Goal: Task Accomplishment & Management: Manage account settings

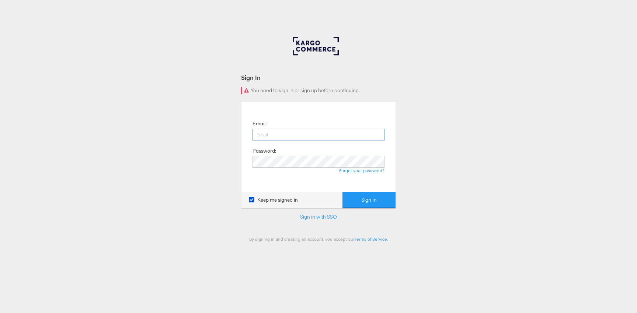
click at [366, 133] on input "email" at bounding box center [319, 135] width 132 height 12
type input "[PERSON_NAME][EMAIL_ADDRESS][PERSON_NAME][DOMAIN_NAME]"
click at [364, 199] on button "Sign In" at bounding box center [369, 200] width 53 height 17
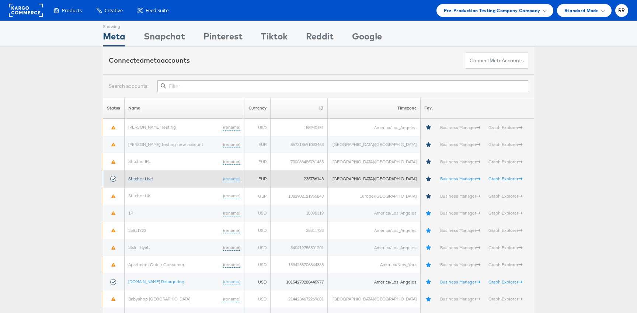
click at [148, 178] on link "Stitcher Live" at bounding box center [140, 179] width 25 height 6
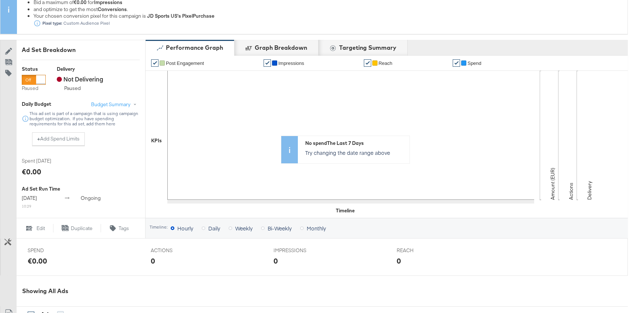
scroll to position [296, 0]
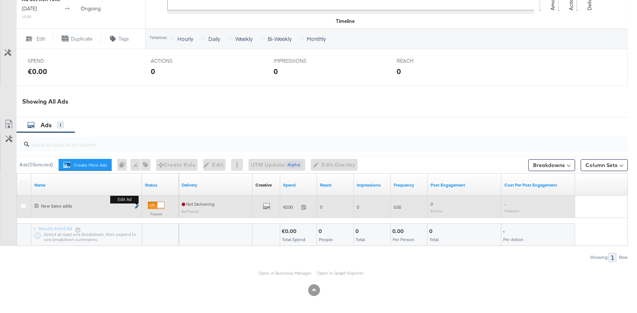
click at [136, 208] on icon "link" at bounding box center [137, 207] width 4 height 4
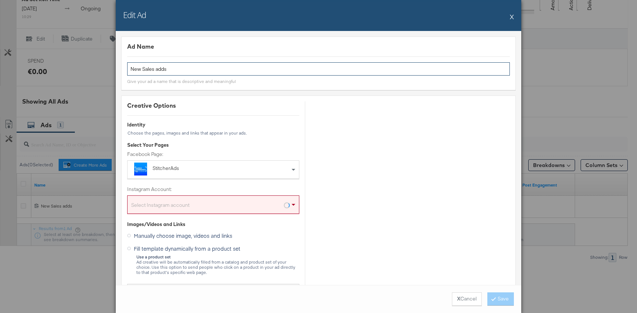
click at [202, 67] on input "New Sales adds" at bounding box center [318, 69] width 383 height 14
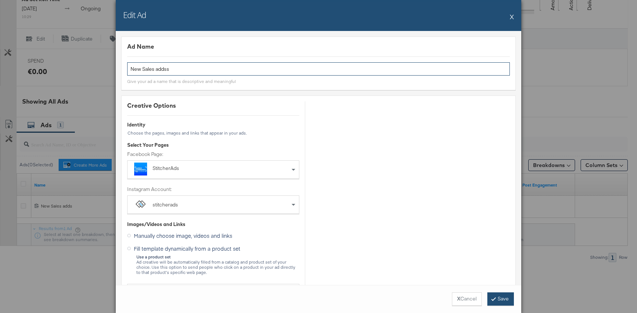
type input "New Sales addss"
click at [502, 296] on button "Save" at bounding box center [500, 298] width 27 height 13
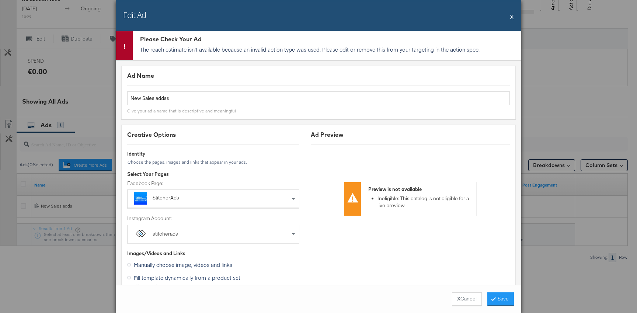
click at [512, 18] on button "X" at bounding box center [512, 16] width 4 height 15
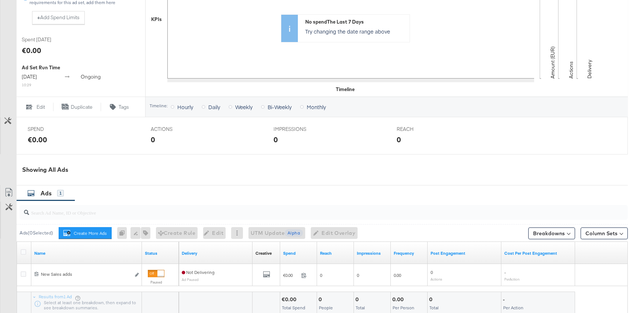
scroll to position [296, 0]
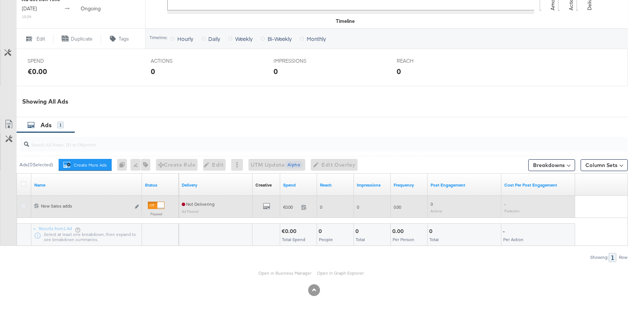
click at [25, 206] on icon at bounding box center [24, 206] width 6 height 6
click at [0, 0] on input "checkbox" at bounding box center [0, 0] width 0 height 0
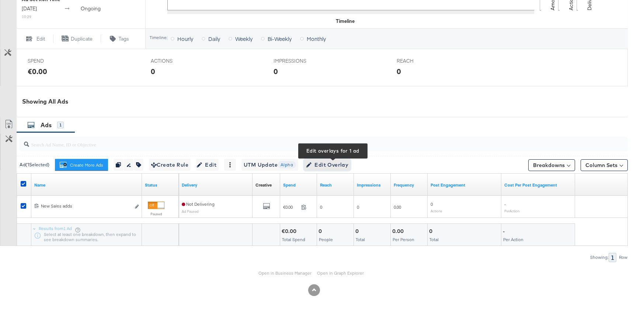
click at [322, 161] on span "Edit Overlay Edit overlays for 1 ad" at bounding box center [327, 164] width 42 height 9
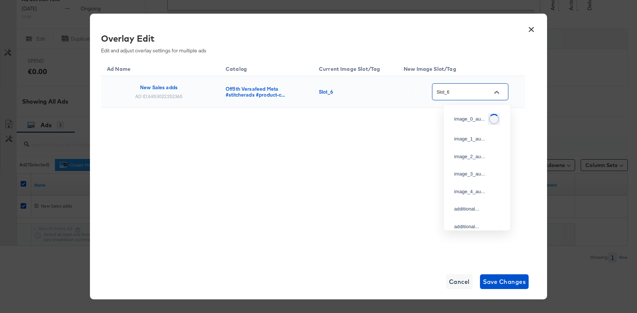
click at [486, 93] on input "Slot_6" at bounding box center [464, 92] width 58 height 8
click at [460, 116] on div "Slot_3" at bounding box center [475, 112] width 42 height 7
type input "Slot_3"
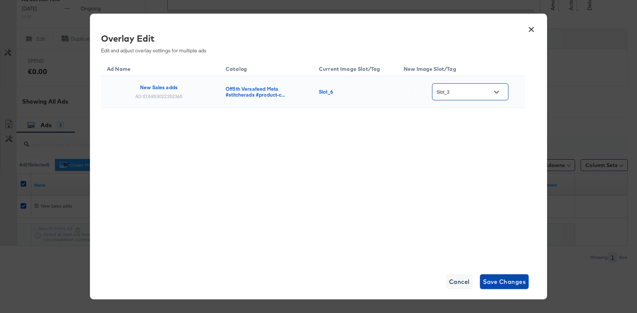
click at [502, 278] on span "Save Changes" at bounding box center [504, 282] width 43 height 10
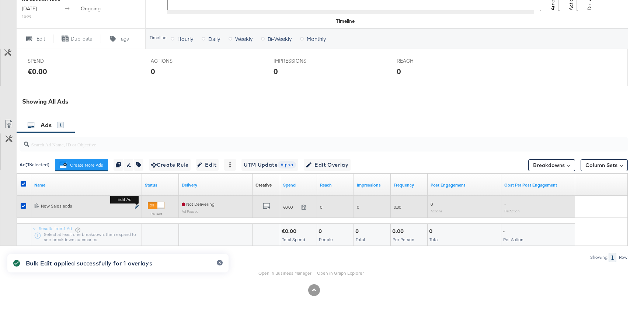
click at [136, 207] on icon "link" at bounding box center [137, 207] width 4 height 4
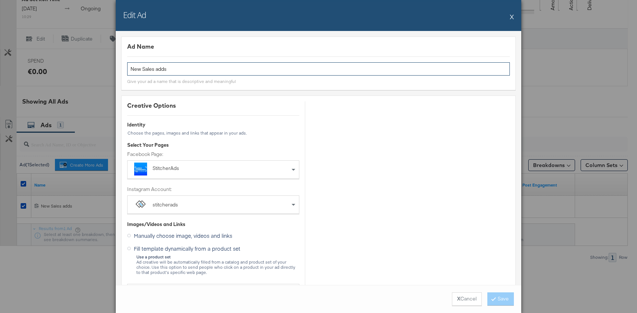
click at [187, 71] on input "New Sales adds" at bounding box center [318, 69] width 383 height 14
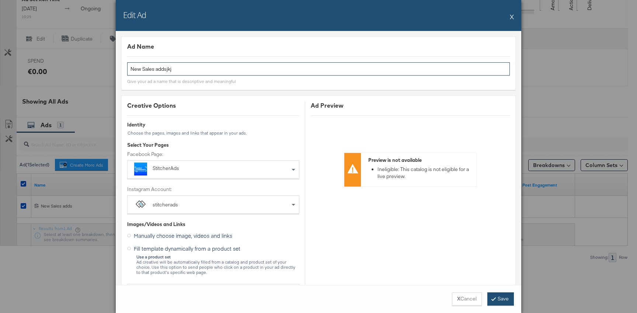
type input "New Sales addsjkj"
click at [506, 303] on button "Save" at bounding box center [500, 298] width 27 height 13
